Goal: Transaction & Acquisition: Book appointment/travel/reservation

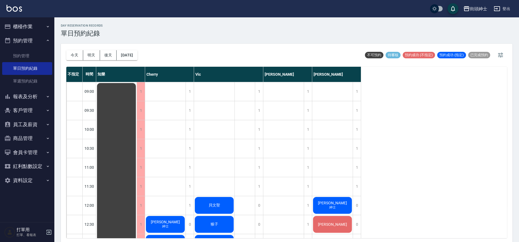
scroll to position [126, 0]
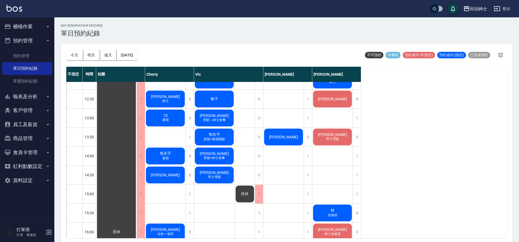
click at [167, 99] on span "男士理髮" at bounding box center [165, 99] width 2 height 0
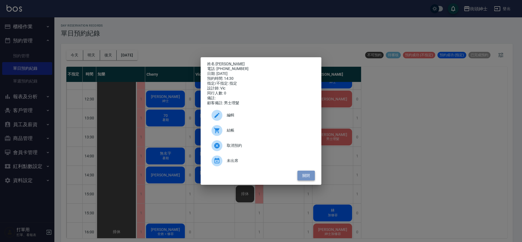
click at [307, 177] on button "關閉" at bounding box center [305, 176] width 17 height 10
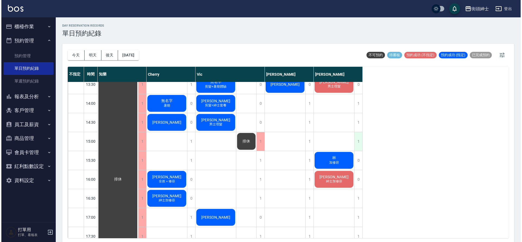
scroll to position [179, 0]
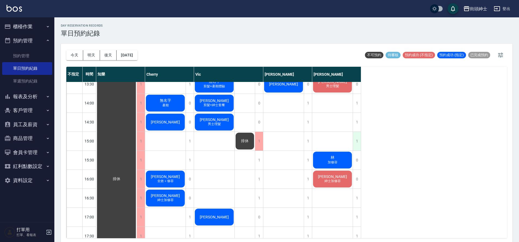
click at [355, 138] on div "1" at bounding box center [357, 141] width 8 height 19
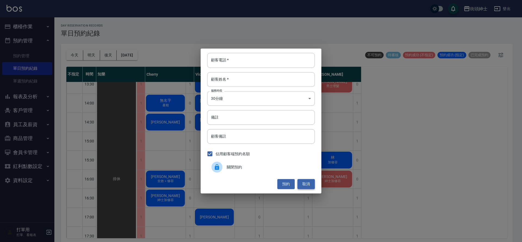
click at [310, 182] on button "取消" at bounding box center [305, 184] width 17 height 10
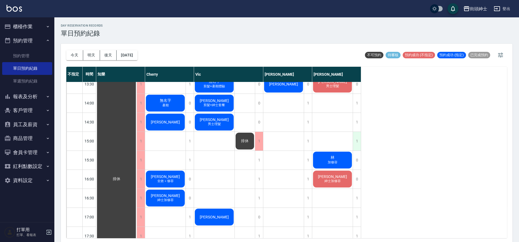
click at [359, 146] on div "1" at bounding box center [357, 141] width 8 height 19
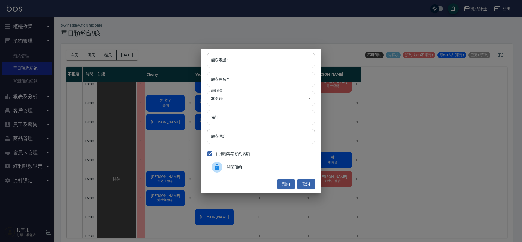
click at [262, 66] on input "顧客電話   *" at bounding box center [261, 60] width 108 height 15
type input "2"
type input "0912345678"
click at [260, 82] on input "顧客姓名   *" at bounding box center [261, 79] width 108 height 15
type input "fct"
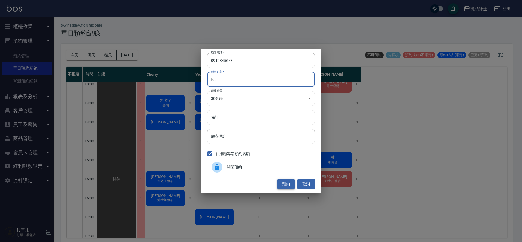
click at [284, 183] on button "預約" at bounding box center [285, 184] width 17 height 10
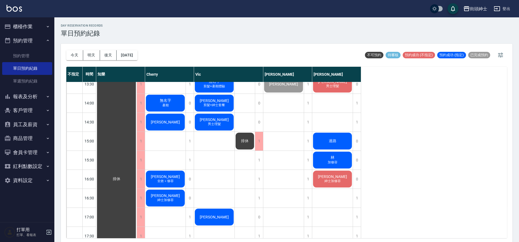
click at [137, 145] on div "過路" at bounding box center [116, 179] width 41 height 551
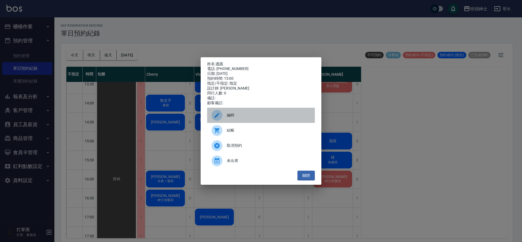
click at [267, 114] on div "編輯" at bounding box center [261, 115] width 108 height 15
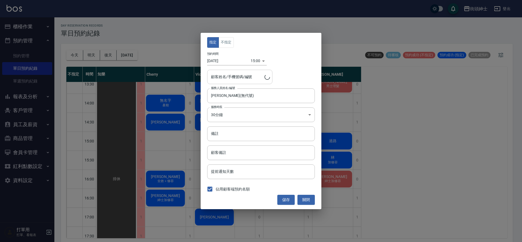
type input "過路/0912345678"
click at [252, 64] on body "街頭紳士 登出 櫃檯作業 打帳單 帳單列表 營業儀表板 現金收支登錄 材料自購登錄 每日結帳 排班表 現場電腦打卡 預約管理 預約管理 單日預約紀錄 單週預約…" at bounding box center [261, 122] width 522 height 244
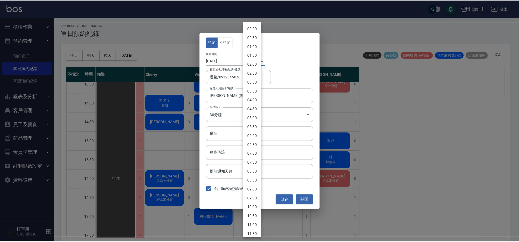
scroll to position [168, 0]
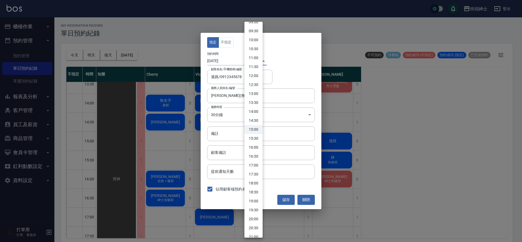
drag, startPoint x: 256, startPoint y: 121, endPoint x: 269, endPoint y: 136, distance: 20.4
click at [256, 121] on li "14:30" at bounding box center [253, 120] width 18 height 9
type input "1755930600000"
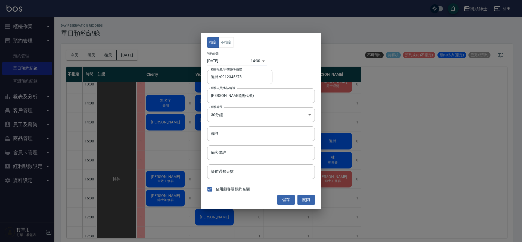
click at [286, 197] on button "儲存" at bounding box center [285, 200] width 17 height 10
